Goal: Task Accomplishment & Management: Use online tool/utility

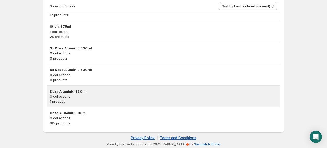
scroll to position [127, 0]
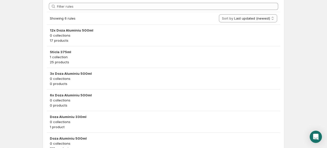
click at [77, 139] on h3 "Doza Aluminiu 500ml" at bounding box center [164, 138] width 228 height 5
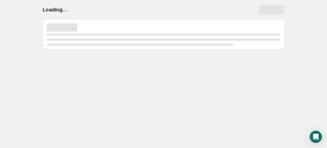
scroll to position [0, 0]
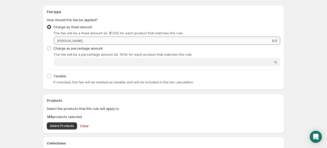
scroll to position [127, 0]
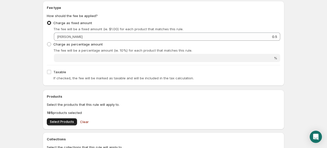
click at [58, 123] on span "Select Products" at bounding box center [62, 122] width 24 height 4
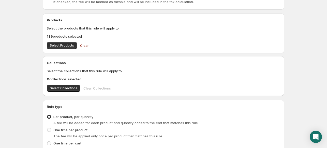
scroll to position [248, 0]
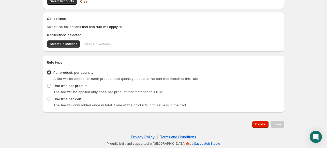
click at [281, 125] on div "Save" at bounding box center [278, 124] width 14 height 7
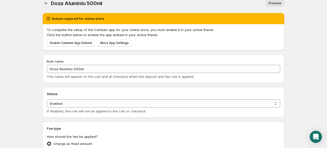
scroll to position [0, 0]
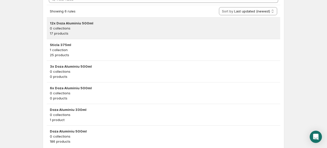
scroll to position [102, 0]
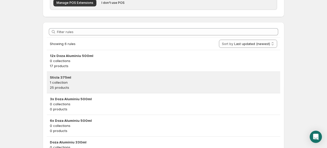
click at [83, 80] on p "1 collection" at bounding box center [164, 82] width 228 height 5
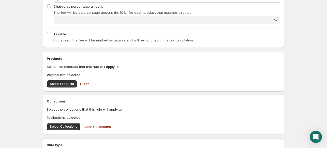
scroll to position [204, 0]
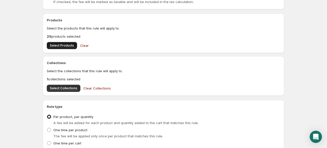
click at [71, 45] on span "Select Products" at bounding box center [62, 46] width 24 height 4
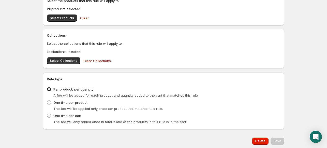
scroll to position [248, 0]
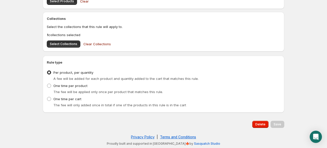
click at [279, 126] on div "Save" at bounding box center [278, 124] width 14 height 7
